Goal: Task Accomplishment & Management: Manage account settings

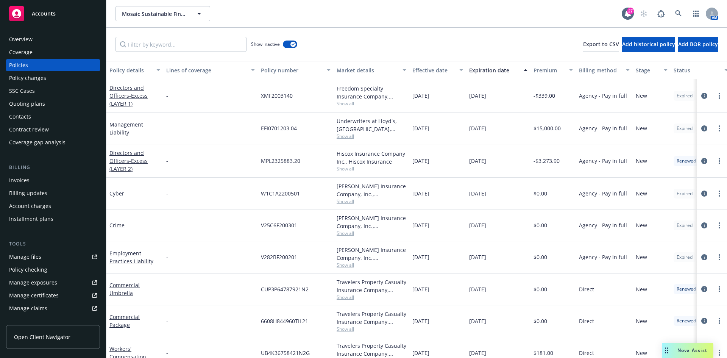
click at [54, 19] on div "Accounts" at bounding box center [53, 13] width 88 height 15
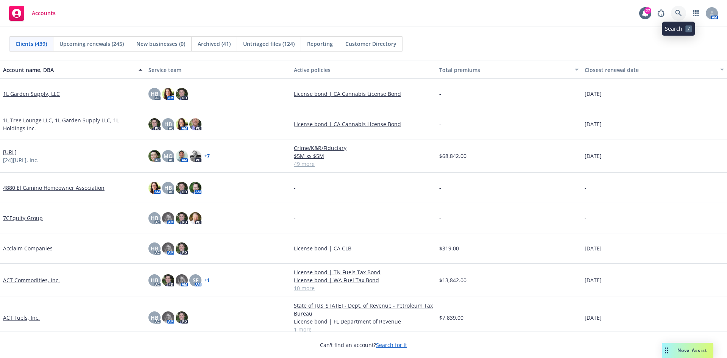
click at [681, 10] on icon at bounding box center [679, 13] width 7 height 7
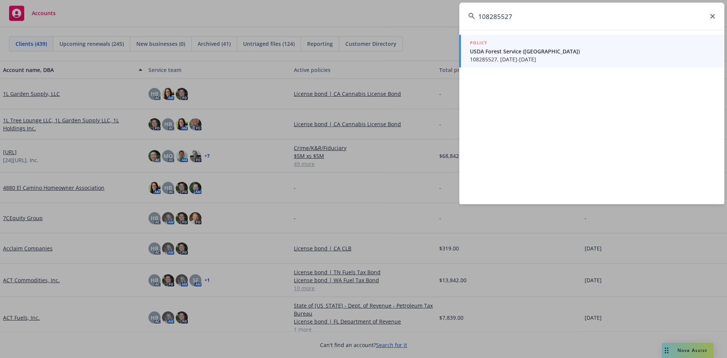
type input "108285527"
click at [625, 55] on span "USDA Forest Service (Lassen Creek Passage)" at bounding box center [593, 51] width 246 height 8
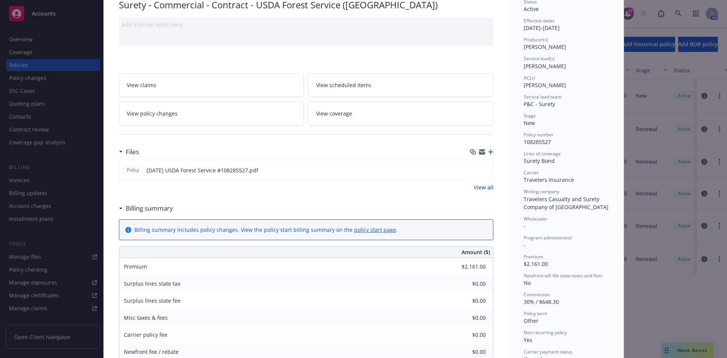
scroll to position [76, 0]
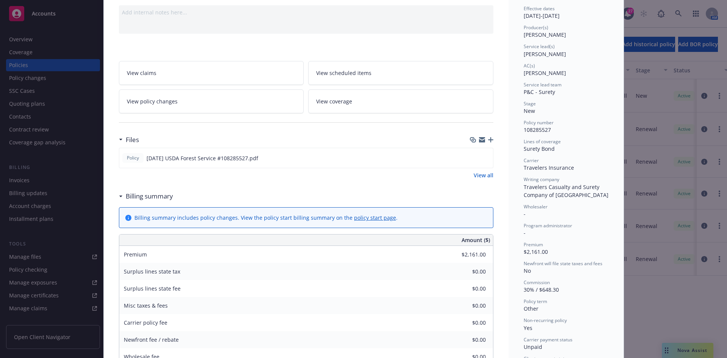
click at [488, 138] on icon "button" at bounding box center [490, 139] width 5 height 5
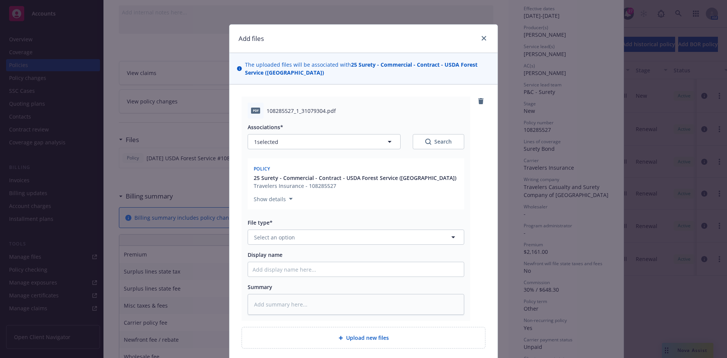
click at [283, 228] on div "File type* Select an option" at bounding box center [356, 232] width 217 height 26
click at [287, 235] on span "Select an option" at bounding box center [274, 237] width 41 height 8
type input "Invoi"
click at [297, 280] on span "Invoice - Third Party" at bounding box center [282, 278] width 52 height 8
click at [294, 267] on input "Display name" at bounding box center [356, 269] width 216 height 14
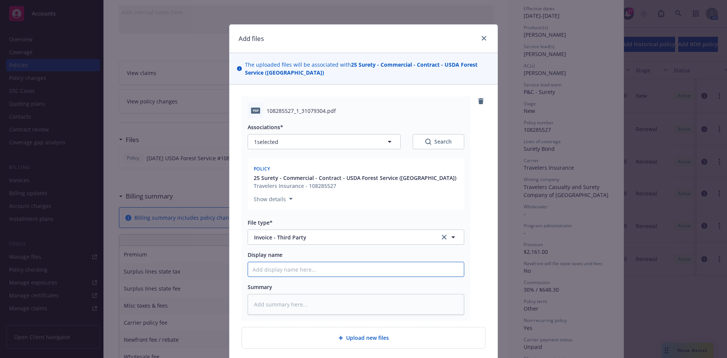
type textarea "x"
type input "T"
type textarea "x"
type input "Tr"
type textarea "x"
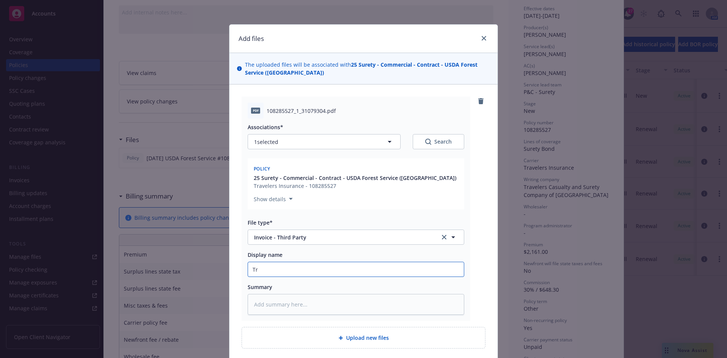
type input "Tra"
type textarea "x"
type input "Trav"
type textarea "x"
type input "Trave"
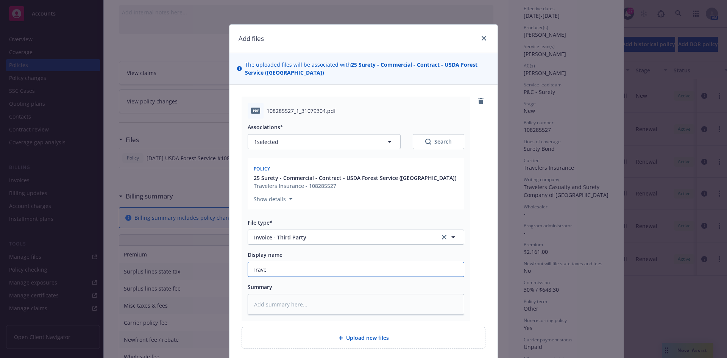
type textarea "x"
type input "Travel"
type textarea "x"
type input "Travele"
type textarea "x"
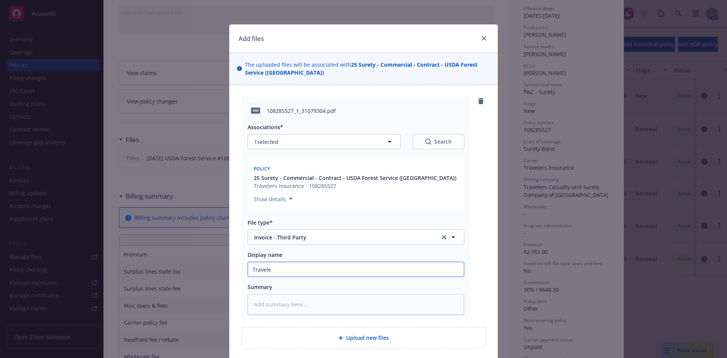
type input "Traveler"
type textarea "x"
type input "Travelers"
type textarea "x"
type input "Travelers"
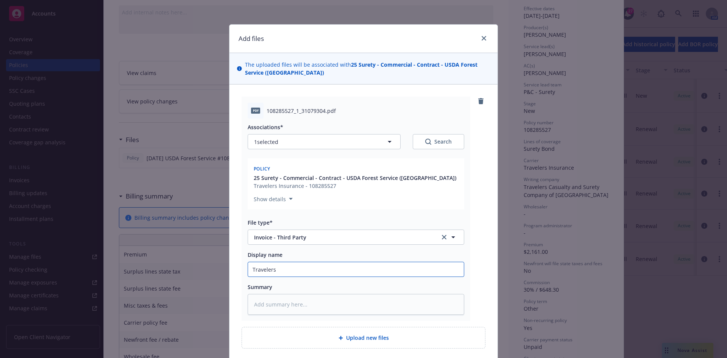
type textarea "x"
type input "Travelers 2"
type textarea "x"
type input "Travelers 20"
type textarea "x"
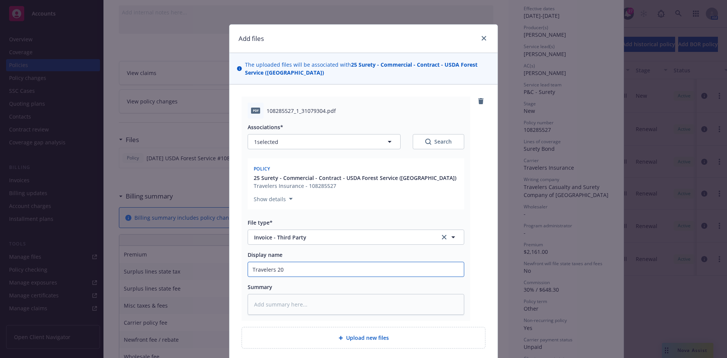
type input "Travelers 202"
type textarea "x"
type input "Travelers 2025"
type textarea "x"
type input "Travelers 2025"
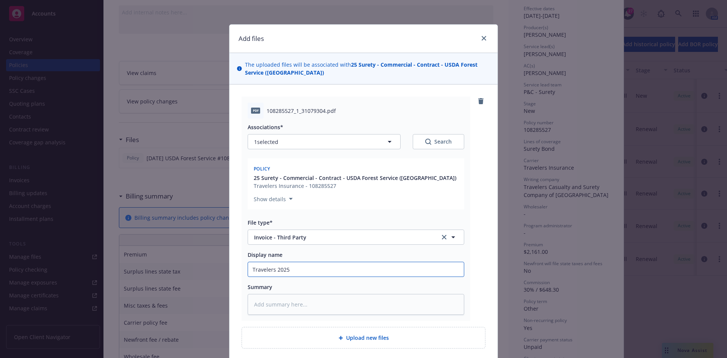
type textarea "x"
type input "Travelers 2025 R"
type textarea "x"
type input "Travelers 2025 Re"
type textarea "x"
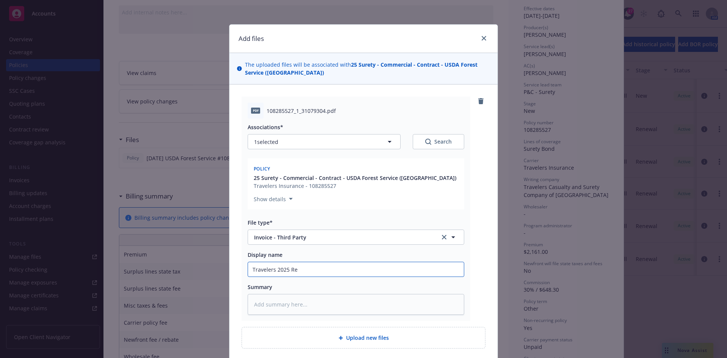
type input "Travelers 2025 Ren"
type textarea "x"
type input "Travelers 2025 Rene"
type textarea "x"
type input "Travelers 2025 Renew"
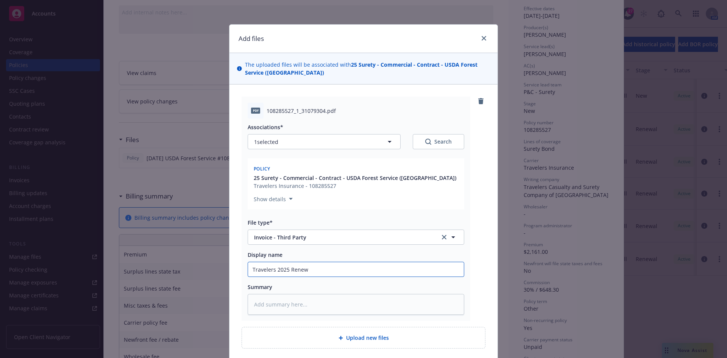
type textarea "x"
type input "Travelers 2025 Renewa"
type textarea "x"
type input "Travelers 2025 Renewal"
type textarea "x"
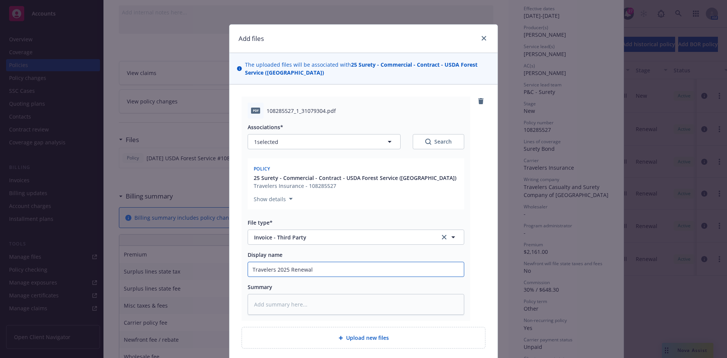
type input "Travelers 2025 Renewal"
type textarea "x"
type input "Travelers 2025 Renewal"
type textarea "x"
type input "Travelers 2025 Renewa"
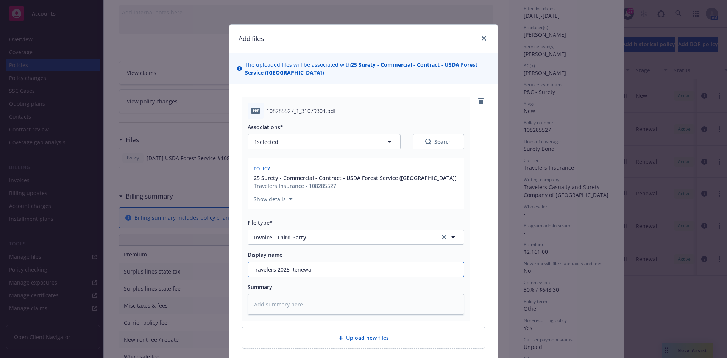
type textarea "x"
type input "Travelers 2025 Renew"
type textarea "x"
type input "Travelers 2025 Rene"
type textarea "x"
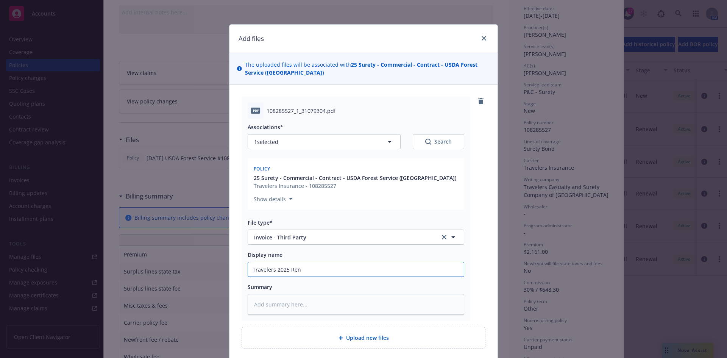
type input "Travelers 2025 Re"
type textarea "x"
type input "Travelers 2025 R"
type textarea "x"
type input "Travelers 2025"
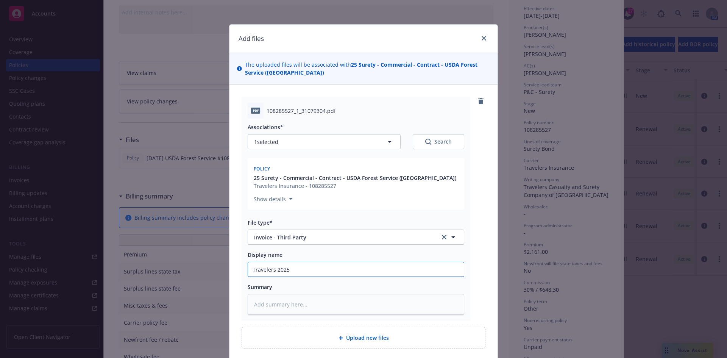
type textarea "x"
type input "Travelers 2025"
type textarea "x"
type input "Travelers 20"
type textarea "x"
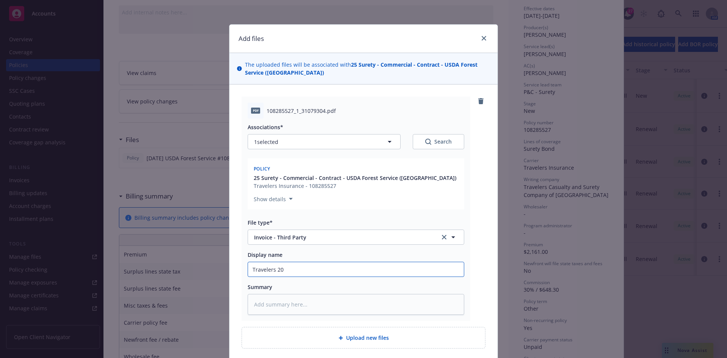
type input "Travelers 2"
type textarea "x"
type input "Travelers"
type textarea "x"
type input "Travelers I"
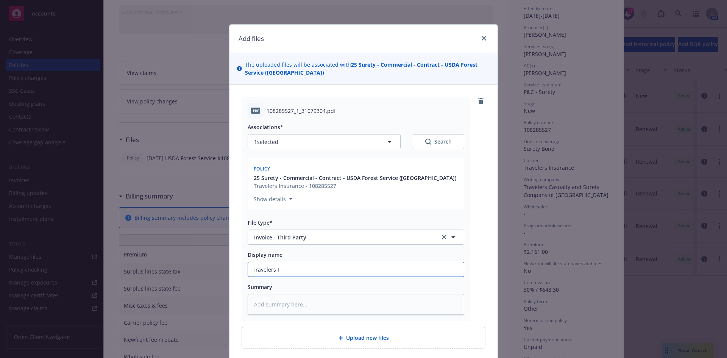
type textarea "x"
type input "Travelers In"
type textarea "x"
type input "Travelers Inv"
type textarea "x"
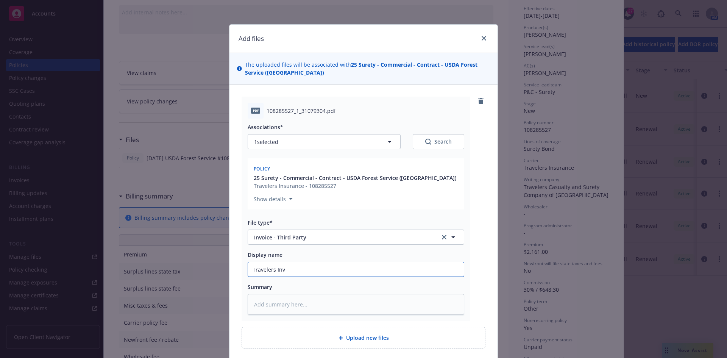
type input "Travelers Invo"
type textarea "x"
type input "Travelers Invoi"
type textarea "x"
type input "Travelers Invoic"
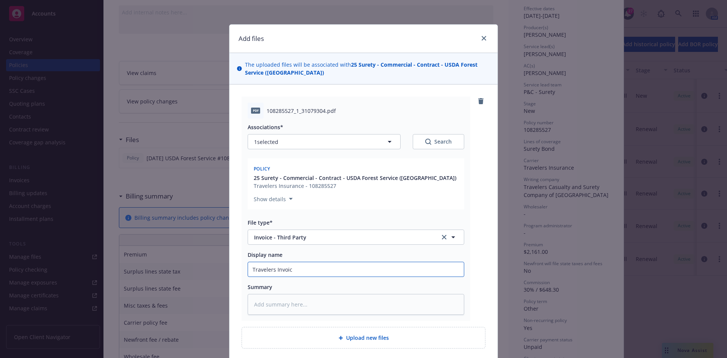
type textarea "x"
type input "Travelers Invoice"
type textarea "x"
type input "Travelers Invoice"
type textarea "x"
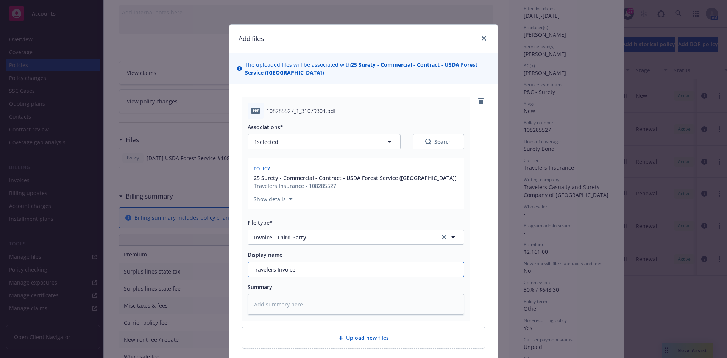
type input "Travelers Invoice ("
type textarea "x"
type input "Travelers Invoice (B"
click at [322, 269] on input "Travelers Invoice (B" at bounding box center [356, 269] width 216 height 14
type textarea "x"
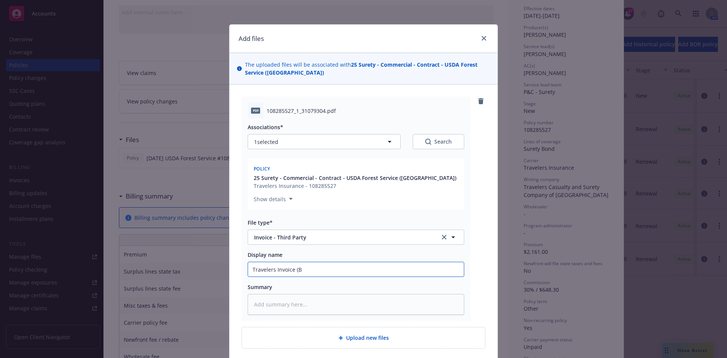
type input "Travelers Invoice (Bo"
type textarea "x"
type input "Travelers Invoice (Bon"
type textarea "x"
type input "Travelers Invoice (Bond"
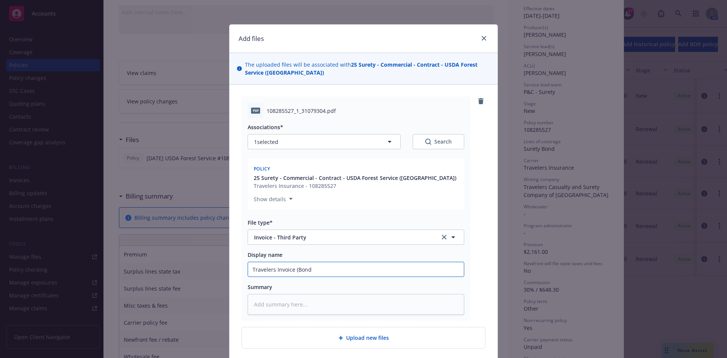
type textarea "x"
type input "Travelers Invoice (Bond"
type textarea "x"
type input "Travelers Invoice (Bond #"
type textarea "x"
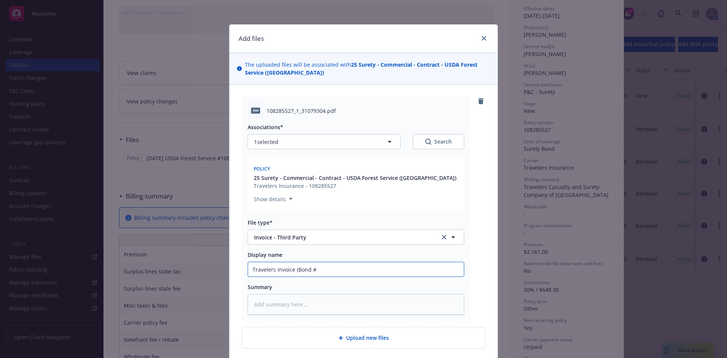
type input "Travelers Invoice (Bond #1"
type textarea "x"
type input "Travelers Invoice (Bond #10"
type textarea "x"
type input "Travelers Invoice (Bond #108"
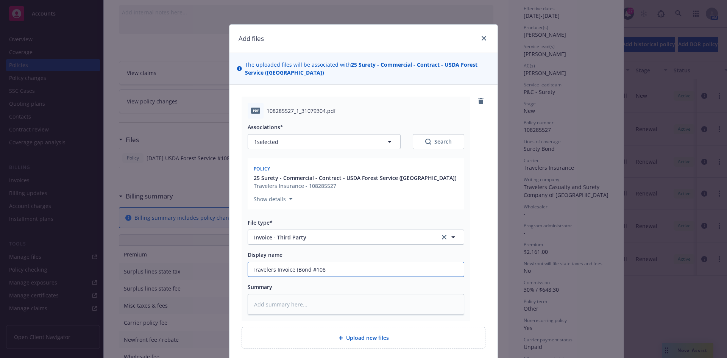
type textarea "x"
type input "Travelers Invoice (Bond #1082"
type textarea "x"
type input "Travelers Invoice (Bond #10828"
type textarea "x"
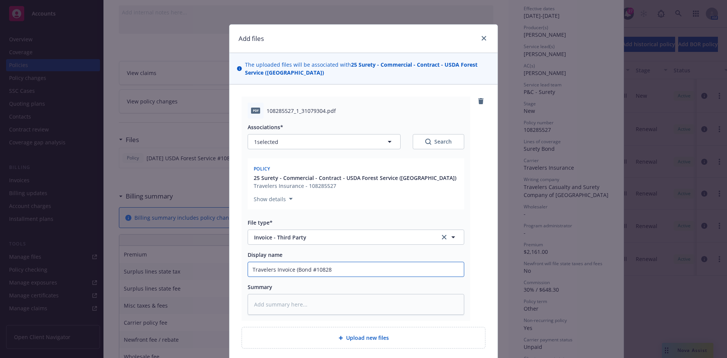
type input "Travelers Invoice (Bond #108285"
type textarea "x"
type input "Travelers Invoice (Bond #1082855"
type textarea "x"
type input "Travelers Invoice (Bond #10828552"
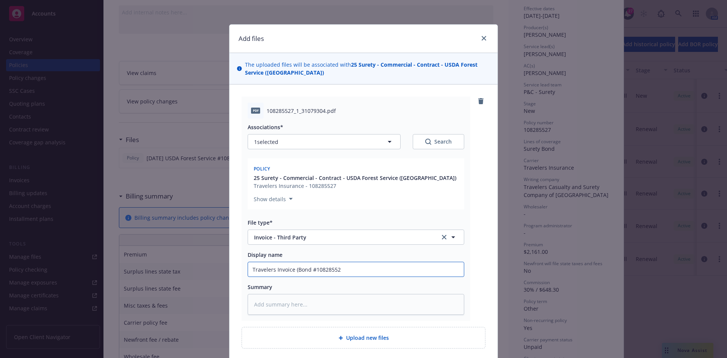
type textarea "x"
type input "Travelers Invoice (Bond #108285527"
type textarea "x"
type input "Travelers Invoice (Bond #108285527)"
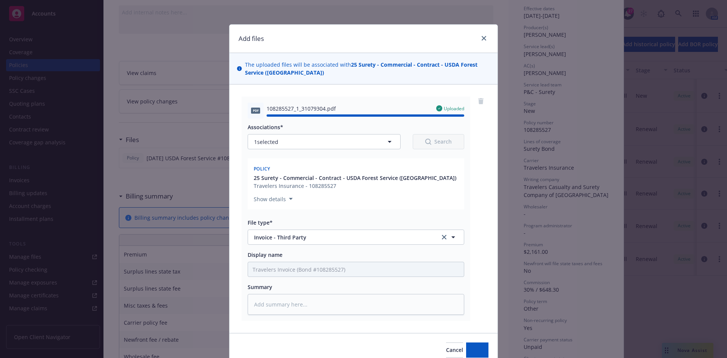
type textarea "x"
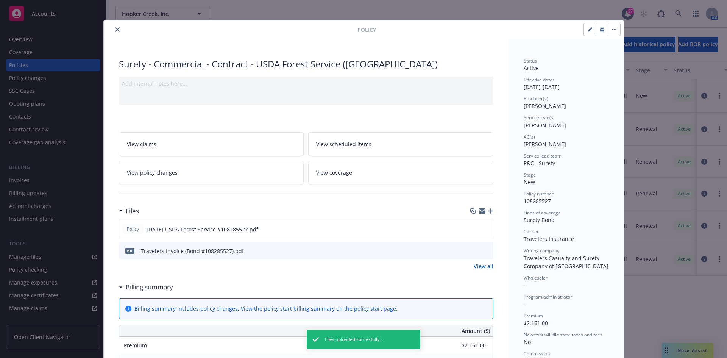
scroll to position [0, 0]
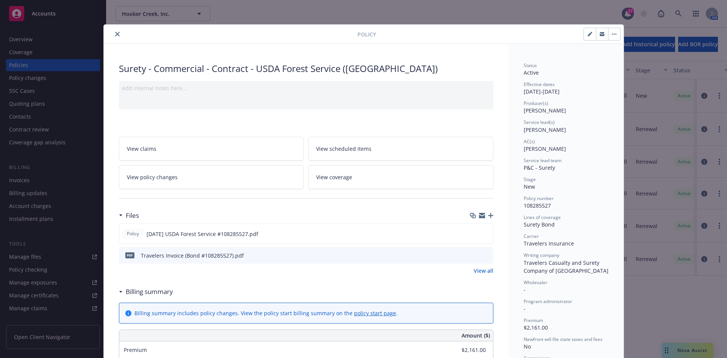
click at [117, 34] on button "close" at bounding box center [117, 34] width 9 height 9
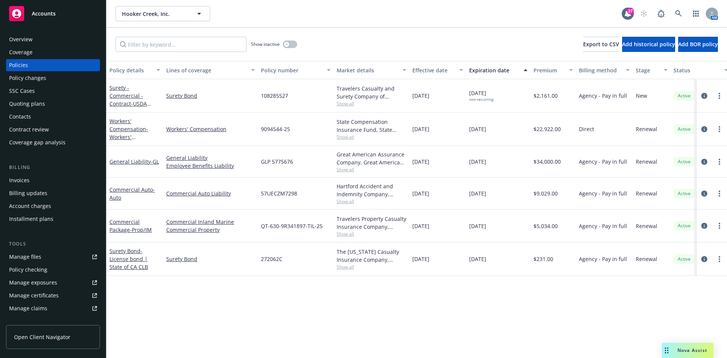
click at [52, 19] on div "Accounts" at bounding box center [53, 13] width 88 height 15
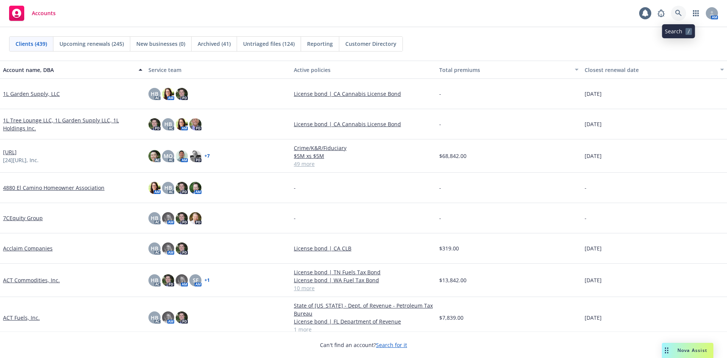
click at [678, 12] on icon at bounding box center [679, 13] width 7 height 7
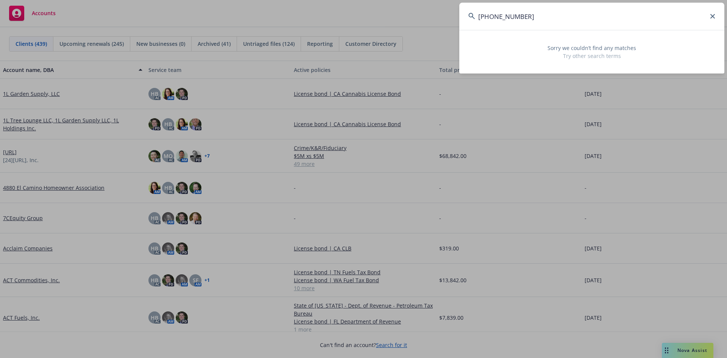
drag, startPoint x: 558, startPoint y: 23, endPoint x: 333, endPoint y: 17, distance: 224.8
click at [338, 14] on div "602-208565-2 Sorry we couldn’t find any matches Try other search terms" at bounding box center [363, 179] width 727 height 358
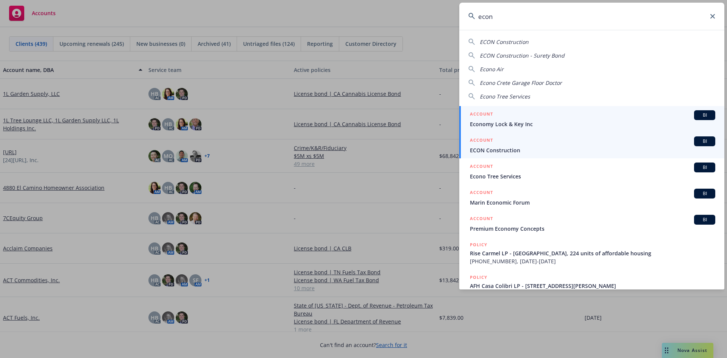
type input "econ"
click at [535, 150] on span "ECON Construction" at bounding box center [593, 150] width 246 height 8
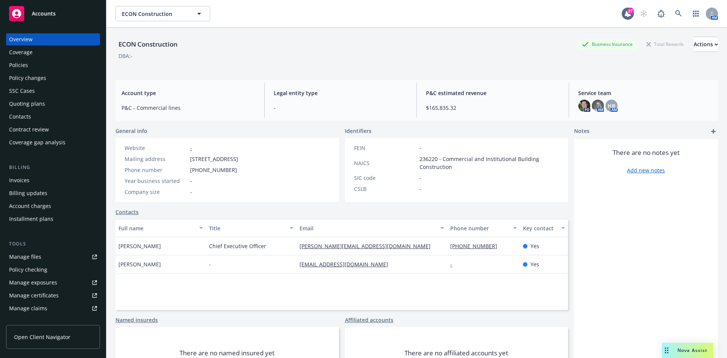
click at [42, 66] on div "Policies" at bounding box center [53, 65] width 88 height 12
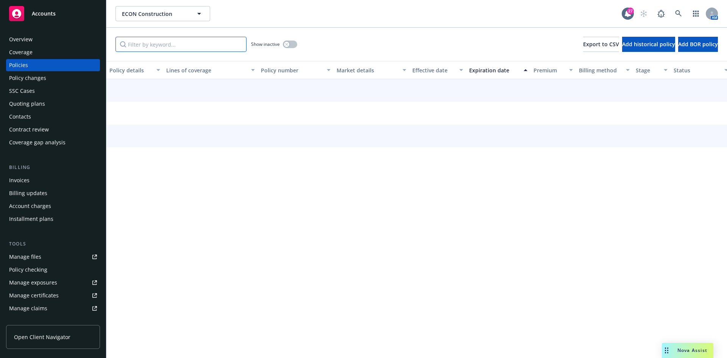
click at [145, 38] on input "Filter by keyword..." at bounding box center [181, 44] width 131 height 15
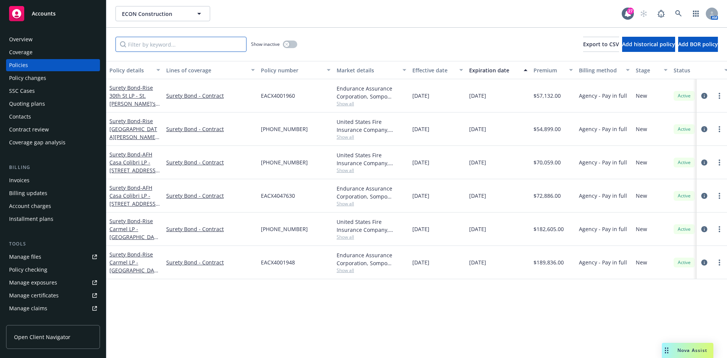
paste input "602-208565-2"
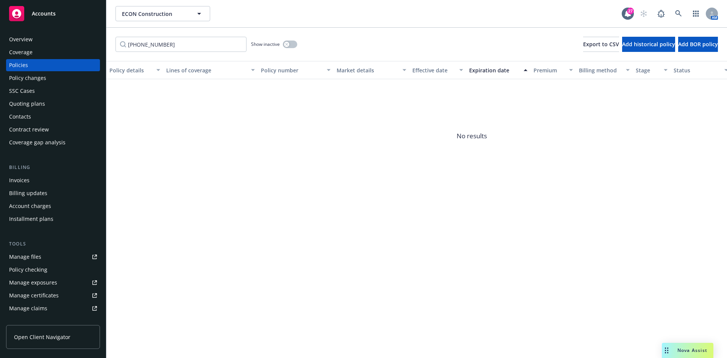
click at [287, 48] on div "Show inactive" at bounding box center [274, 44] width 46 height 15
click at [289, 45] on button "button" at bounding box center [290, 45] width 14 height 8
drag, startPoint x: 177, startPoint y: 47, endPoint x: 92, endPoint y: 52, distance: 85.0
click at [92, 52] on div "Accounts Overview Coverage Policies Policy changes SSC Cases Quoting plans Cont…" at bounding box center [363, 179] width 727 height 358
paste input "ECON Construction"
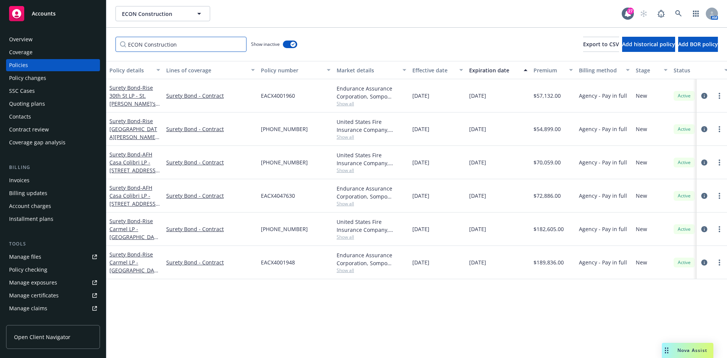
type input "ECON Construction"
click at [39, 176] on div "Invoices" at bounding box center [53, 180] width 88 height 12
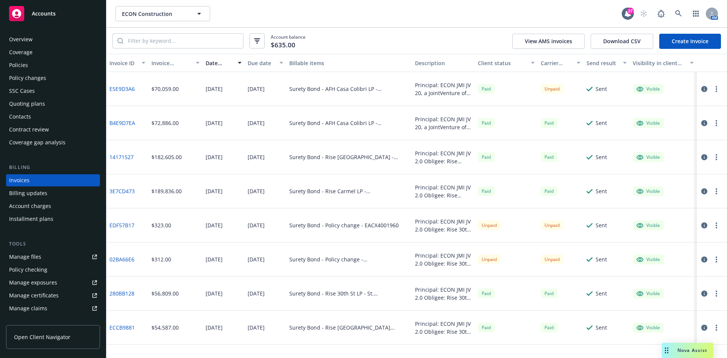
click at [121, 91] on link "E5E9D3A6" at bounding box center [122, 89] width 25 height 8
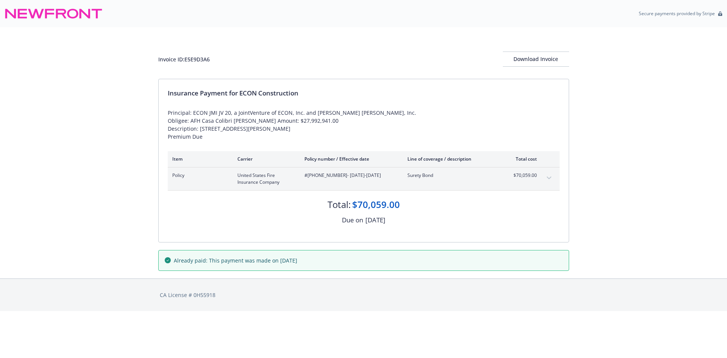
click at [322, 179] on span "#602-208565-2 - 06/12/2025-10/11/2026" at bounding box center [350, 175] width 91 height 7
click at [309, 179] on span "#602-208565-2 - 06/12/2025-10/11/2026" at bounding box center [350, 175] width 91 height 7
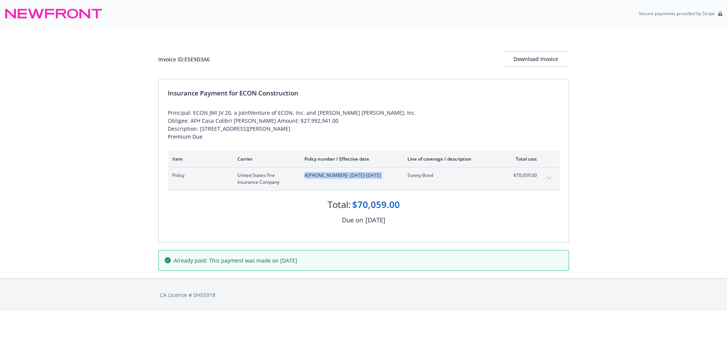
click at [309, 179] on span "#602-208565-2 - 06/12/2025-10/11/2026" at bounding box center [350, 175] width 91 height 7
drag, startPoint x: 308, startPoint y: 184, endPoint x: 336, endPoint y: 185, distance: 27.7
click at [336, 179] on span "#602-208565-2 - 06/12/2025-10/11/2026" at bounding box center [350, 175] width 91 height 7
copy span "[PHONE_NUMBER]"
drag, startPoint x: 241, startPoint y: 92, endPoint x: 298, endPoint y: 94, distance: 57.3
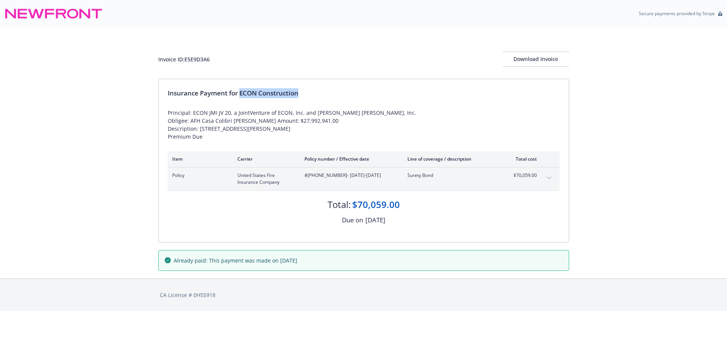
click at [304, 93] on div "Insurance Payment for ECON Construction" at bounding box center [364, 93] width 392 height 10
copy div "ECON Construction"
drag, startPoint x: 325, startPoint y: 172, endPoint x: 318, endPoint y: 180, distance: 10.5
click at [321, 177] on div "Item Carrier Policy number / Effective date Line of coverage / description Tota…" at bounding box center [364, 188] width 392 height 74
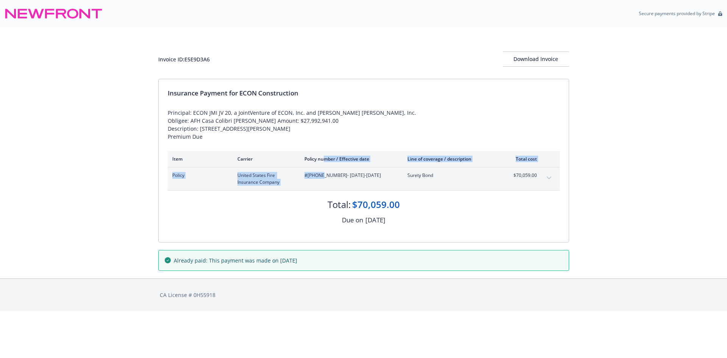
click at [315, 179] on span "#602-208565-2 - 06/12/2025-10/11/2026" at bounding box center [350, 175] width 91 height 7
click at [316, 179] on span "#602-208565-2 - 06/12/2025-10/11/2026" at bounding box center [350, 175] width 91 height 7
drag, startPoint x: 307, startPoint y: 184, endPoint x: 338, endPoint y: 185, distance: 30.7
click at [338, 179] on span "#602-208565-2 - 06/12/2025-10/11/2026" at bounding box center [350, 175] width 91 height 7
copy span "602-208565-2"
